Goal: Transaction & Acquisition: Purchase product/service

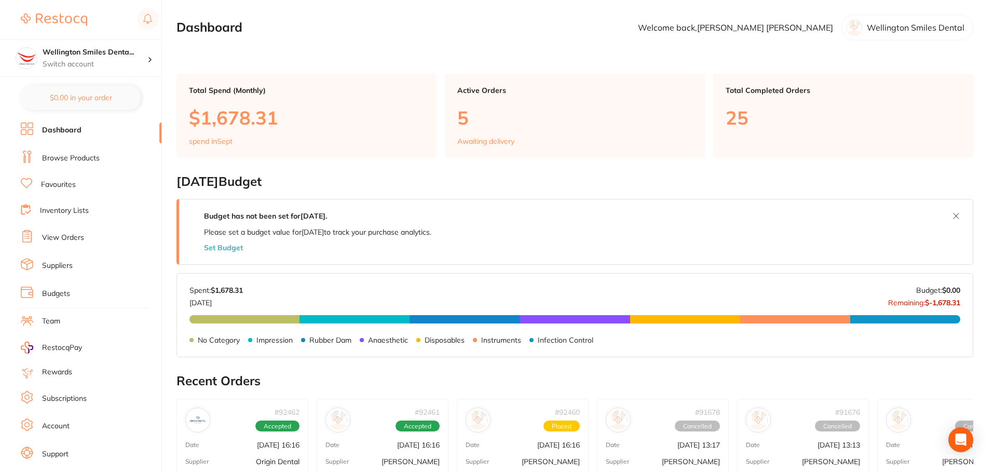
click at [92, 163] on link "Browse Products" at bounding box center [71, 158] width 58 height 10
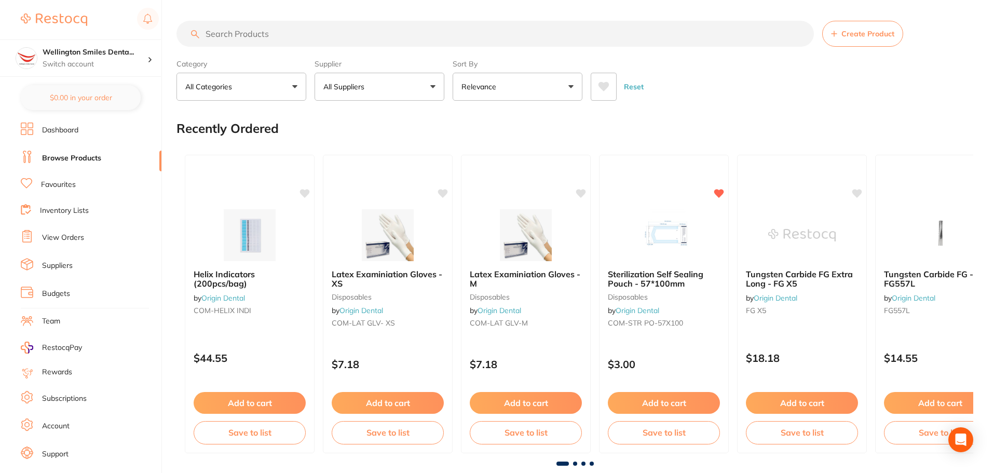
click at [242, 34] on input "search" at bounding box center [494, 34] width 637 height 26
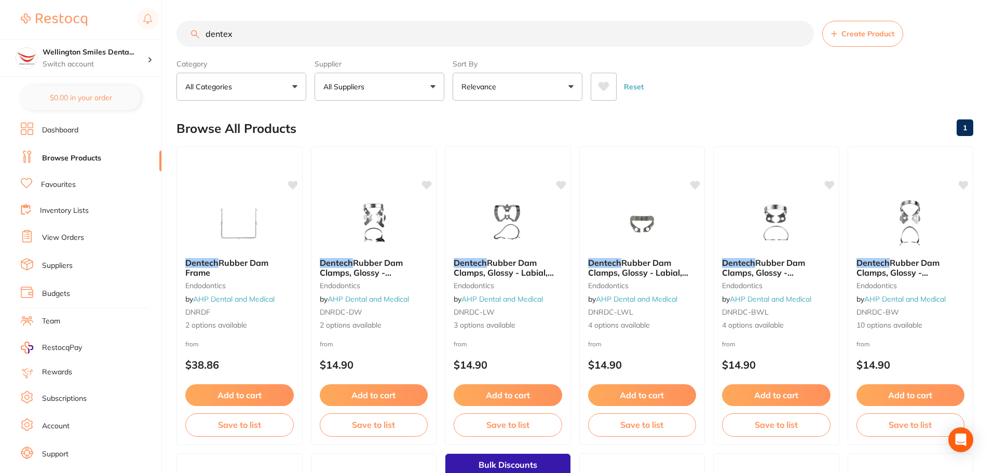
drag, startPoint x: 295, startPoint y: 32, endPoint x: 206, endPoint y: 35, distance: 88.8
click at [206, 35] on input "dentex" at bounding box center [494, 34] width 637 height 26
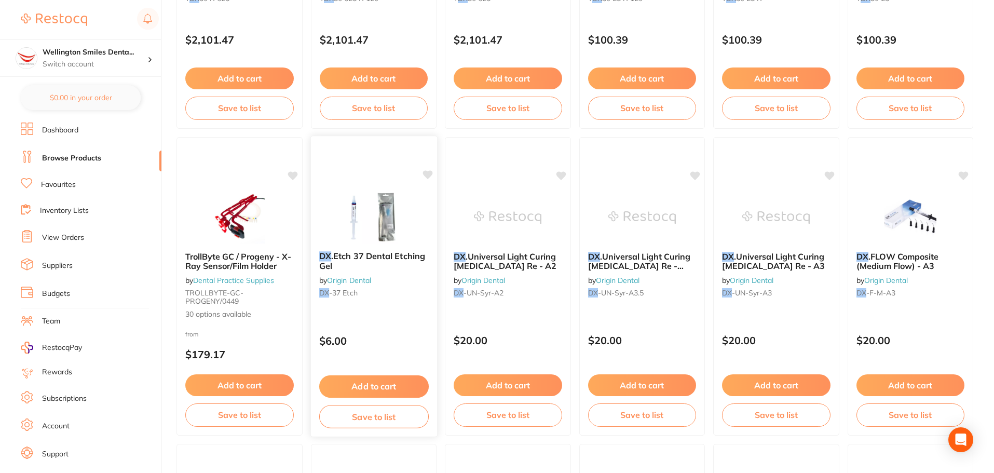
scroll to position [675, 0]
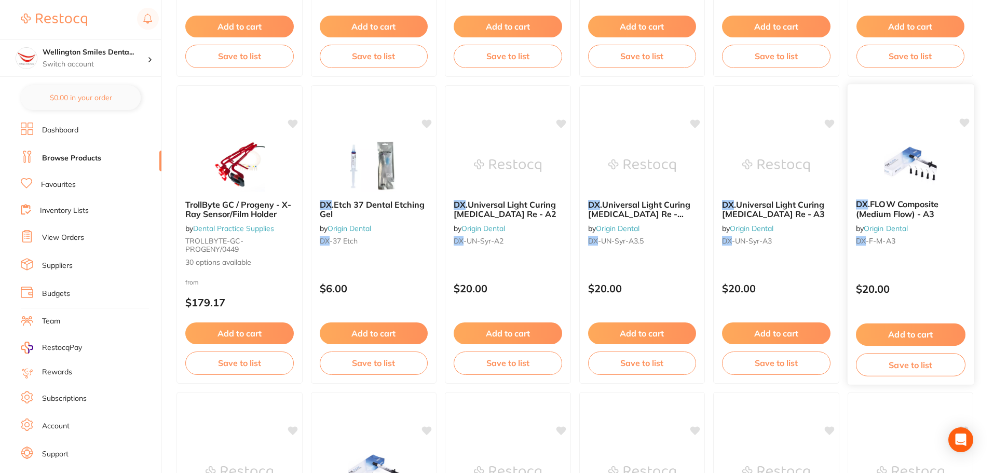
type input "dx"
click at [964, 125] on icon at bounding box center [964, 122] width 10 height 9
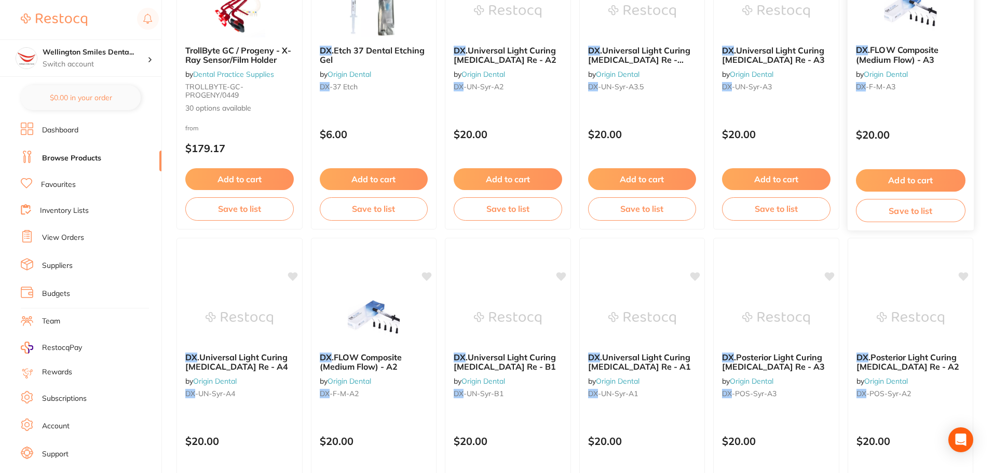
scroll to position [831, 0]
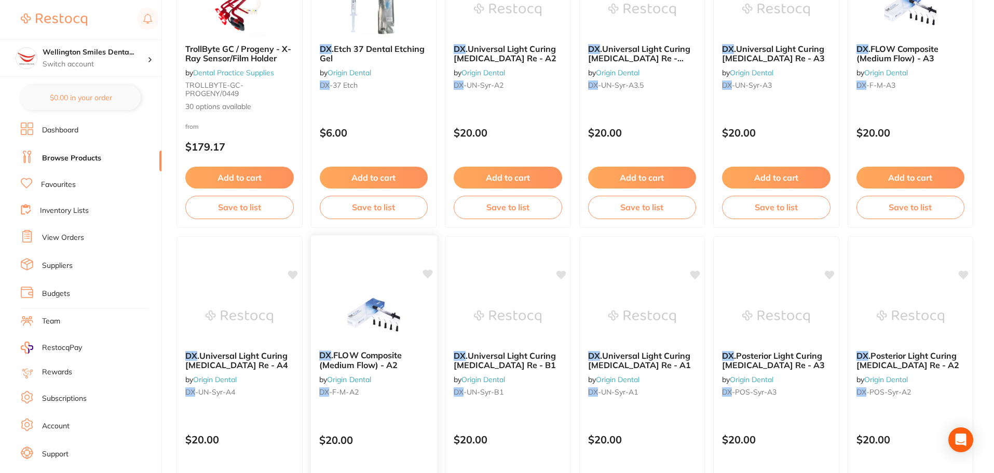
click at [428, 271] on icon at bounding box center [428, 273] width 10 height 9
